Goal: Task Accomplishment & Management: Manage account settings

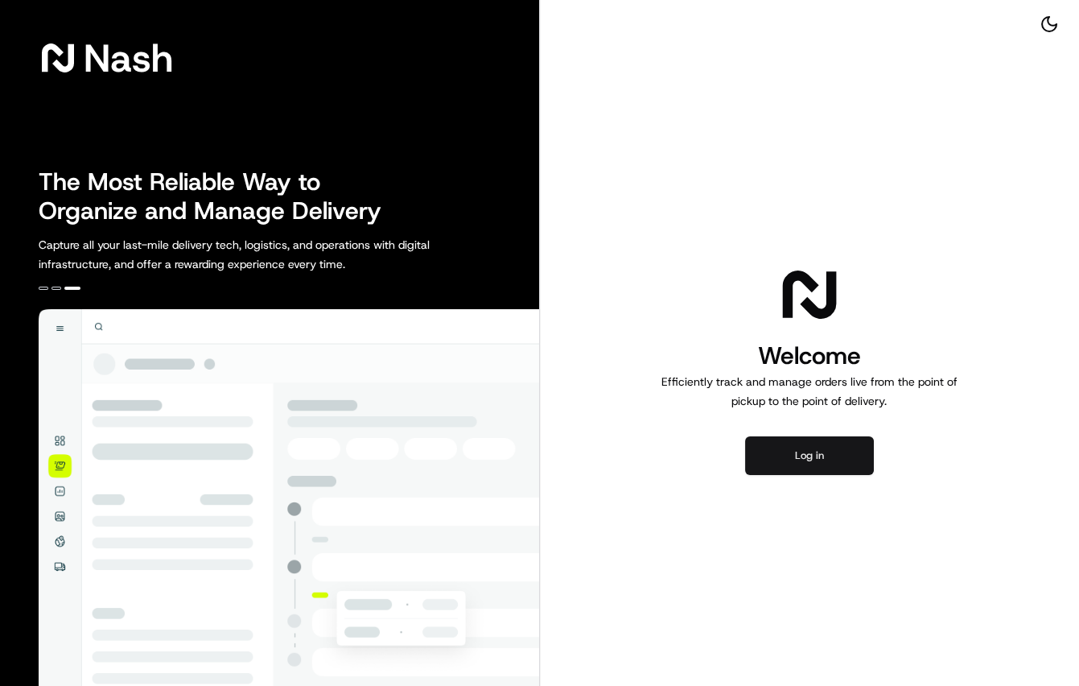
click at [840, 459] on button "Log in" at bounding box center [809, 455] width 129 height 39
